Goal: Information Seeking & Learning: Learn about a topic

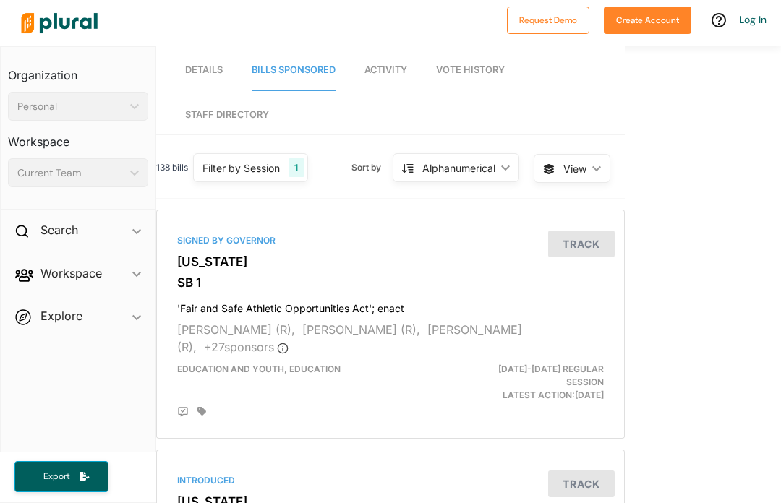
click at [200, 69] on span "Details" at bounding box center [204, 69] width 38 height 11
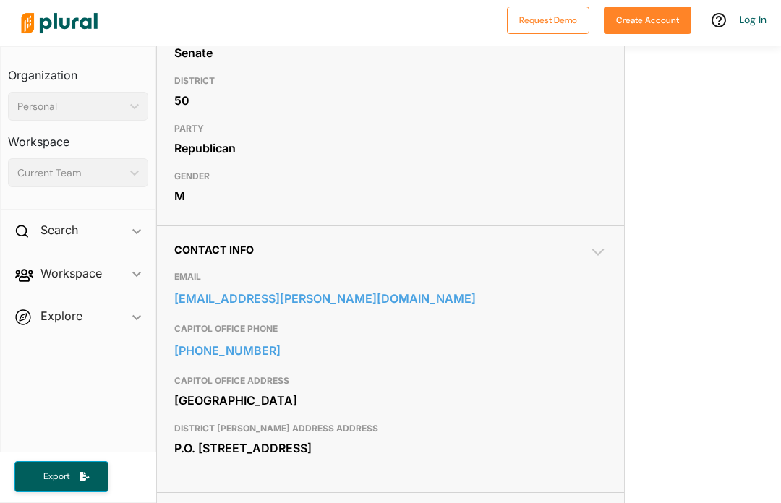
scroll to position [448, 0]
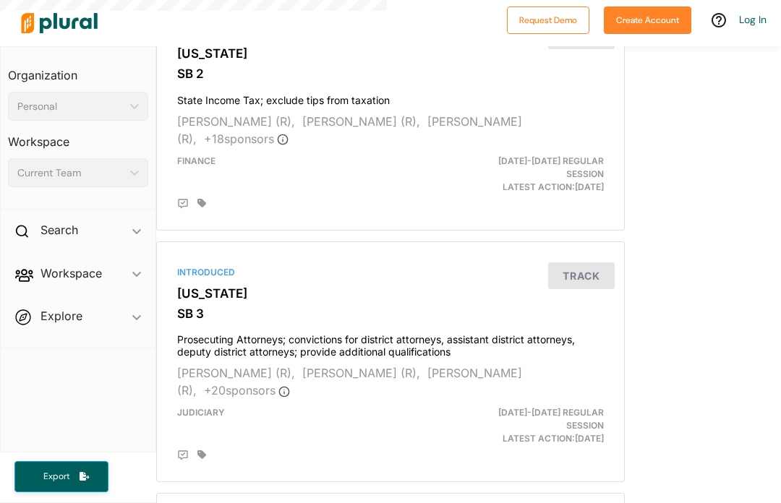
scroll to position [448, 0]
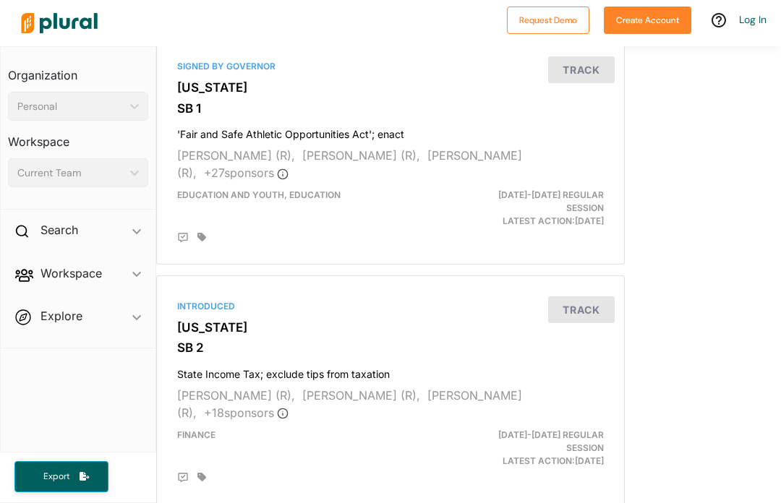
scroll to position [168, 0]
